Goal: Contribute content: Add original content to the website for others to see

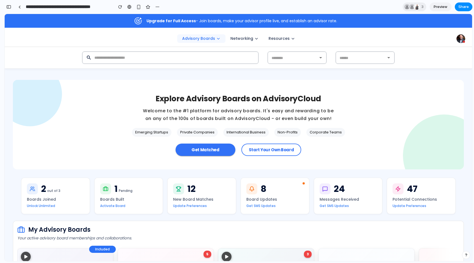
scroll to position [3624, 0]
click at [8, 8] on div "button" at bounding box center [8, 7] width 5 height 4
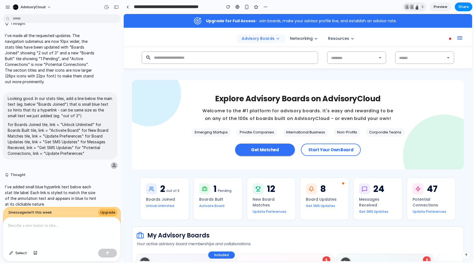
click at [68, 227] on p at bounding box center [62, 225] width 108 height 7
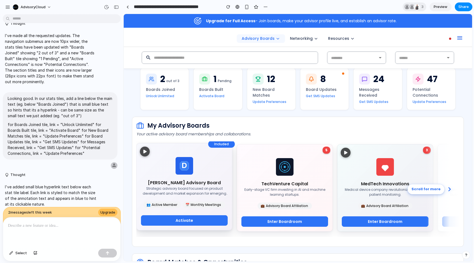
scroll to position [110, 0]
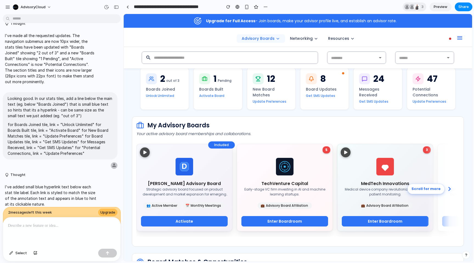
click at [84, 228] on div at bounding box center [61, 231] width 117 height 29
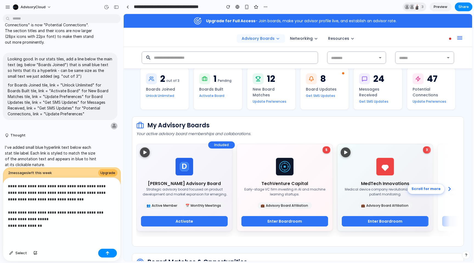
scroll to position [1893, 0]
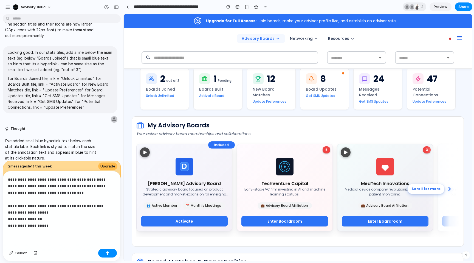
click at [30, 227] on p "**********" at bounding box center [62, 202] width 108 height 53
click at [110, 252] on button "button" at bounding box center [107, 253] width 19 height 9
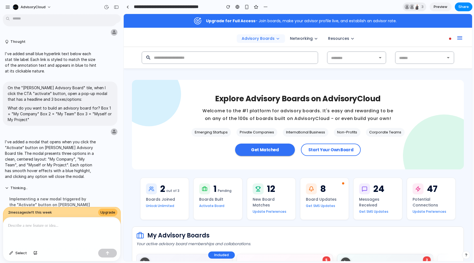
scroll to position [1933, 0]
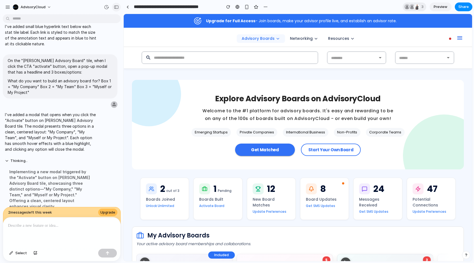
click at [117, 6] on div "button" at bounding box center [116, 7] width 5 height 4
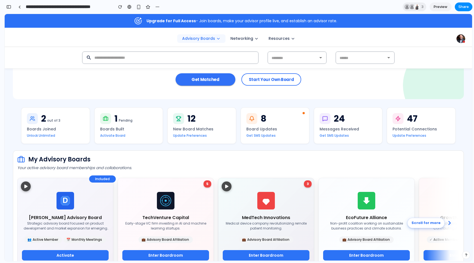
scroll to position [145, 0]
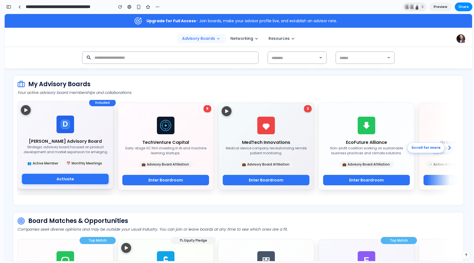
click at [85, 181] on button "Activate" at bounding box center [65, 179] width 87 height 11
click at [65, 182] on button "Activate" at bounding box center [65, 179] width 87 height 11
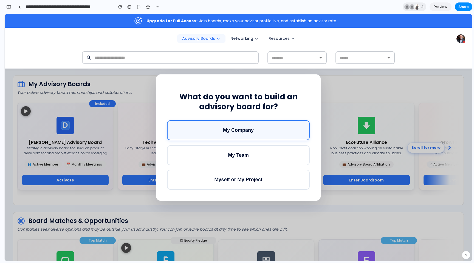
click at [255, 135] on button "My Company" at bounding box center [238, 130] width 143 height 20
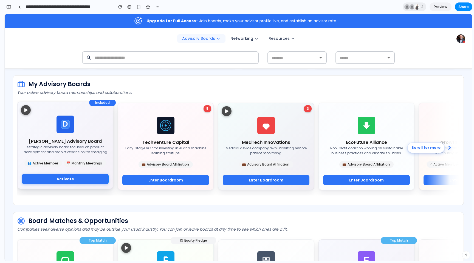
click at [99, 181] on button "Activate" at bounding box center [65, 179] width 87 height 11
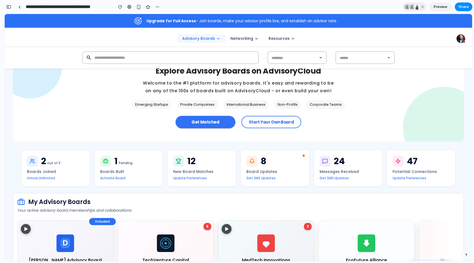
scroll to position [24, 0]
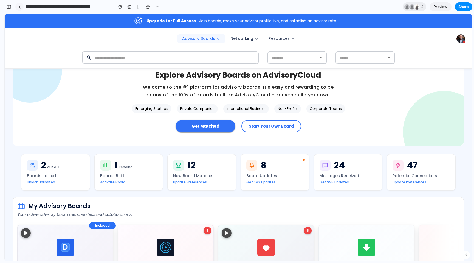
click at [20, 6] on div at bounding box center [19, 6] width 2 height 3
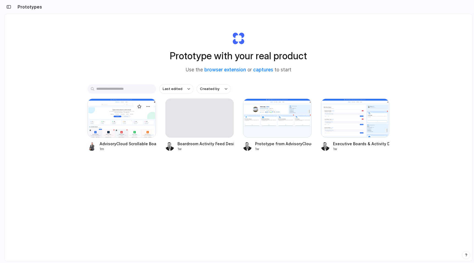
click at [124, 117] on div at bounding box center [121, 117] width 69 height 39
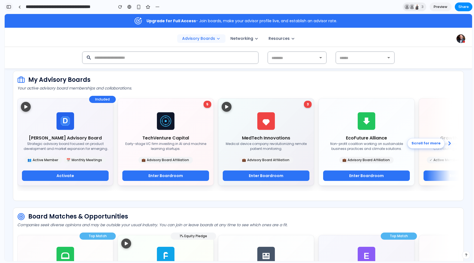
click at [9, 6] on div "button" at bounding box center [8, 7] width 5 height 4
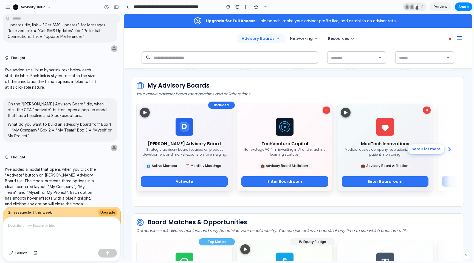
click at [58, 225] on p at bounding box center [62, 225] width 108 height 7
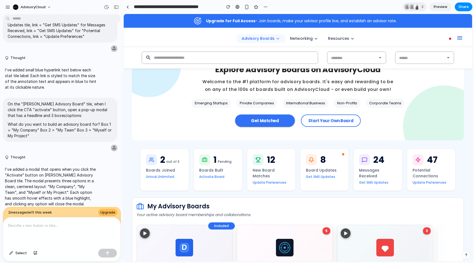
scroll to position [28, 0]
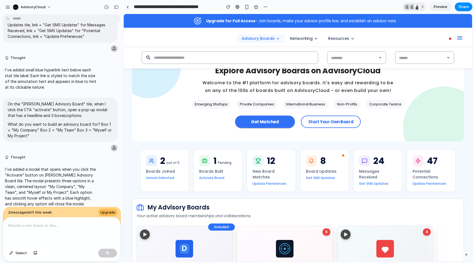
click at [90, 224] on p at bounding box center [62, 225] width 108 height 7
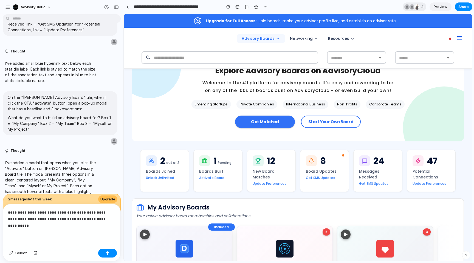
scroll to position [1903, 0]
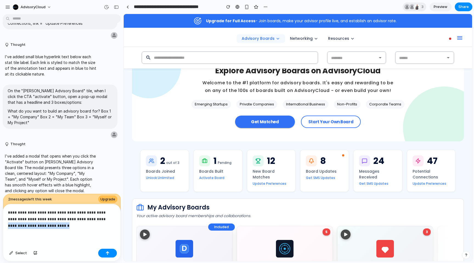
drag, startPoint x: 62, startPoint y: 227, endPoint x: 95, endPoint y: 221, distance: 33.3
click at [95, 221] on p "**********" at bounding box center [62, 219] width 108 height 20
click at [9, 225] on p "**********" at bounding box center [62, 219] width 108 height 20
click at [104, 228] on p "**********" at bounding box center [62, 219] width 108 height 20
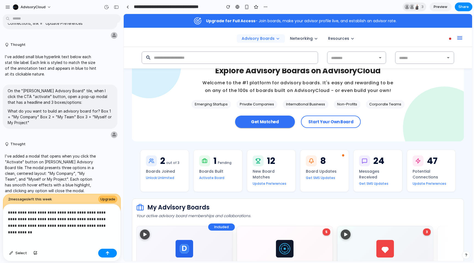
click at [97, 219] on p "**********" at bounding box center [62, 219] width 108 height 20
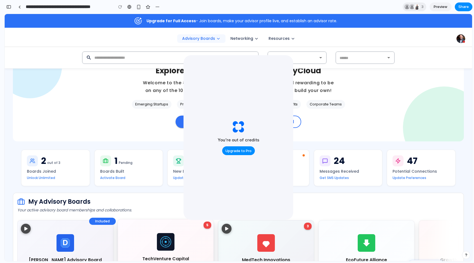
scroll to position [3799, 0]
